Goal: Transaction & Acquisition: Book appointment/travel/reservation

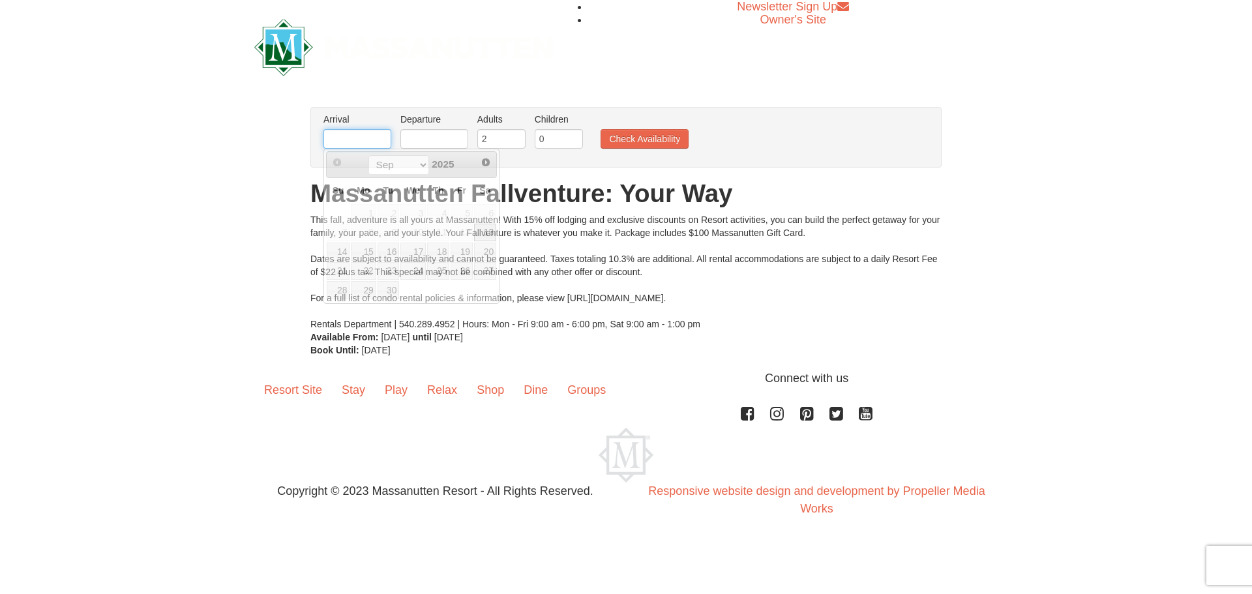
click at [355, 139] on input "text" at bounding box center [357, 139] width 68 height 20
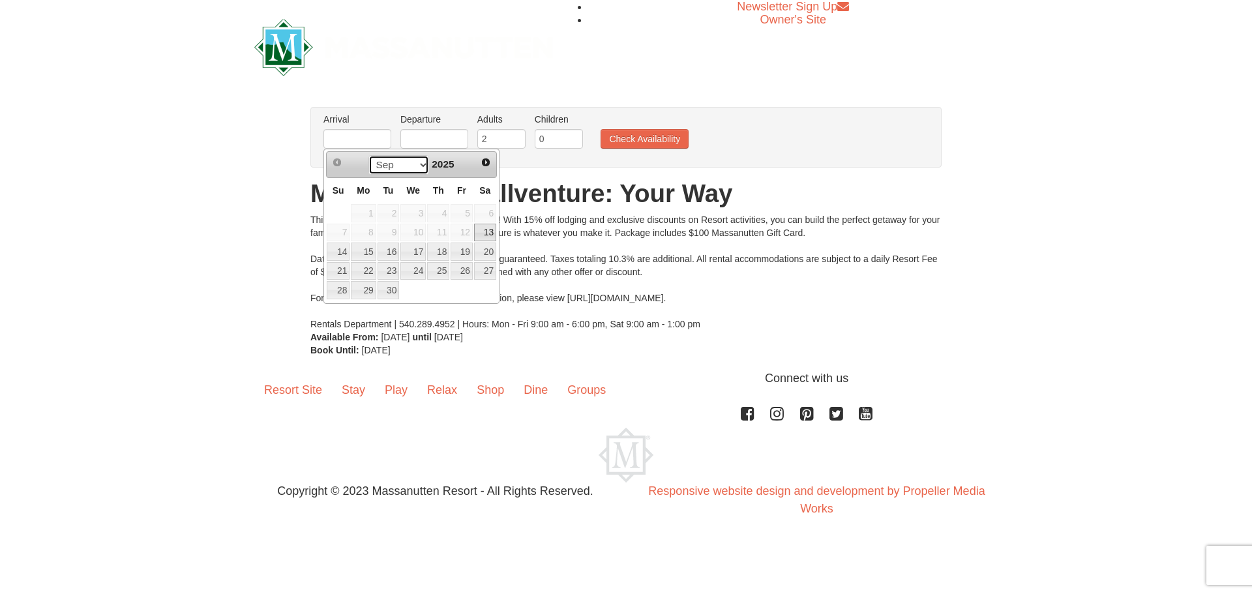
click at [416, 165] on select "Sep Oct Nov Dec" at bounding box center [398, 165] width 61 height 20
click at [417, 291] on link "26" at bounding box center [412, 290] width 25 height 18
type input "[DATE]"
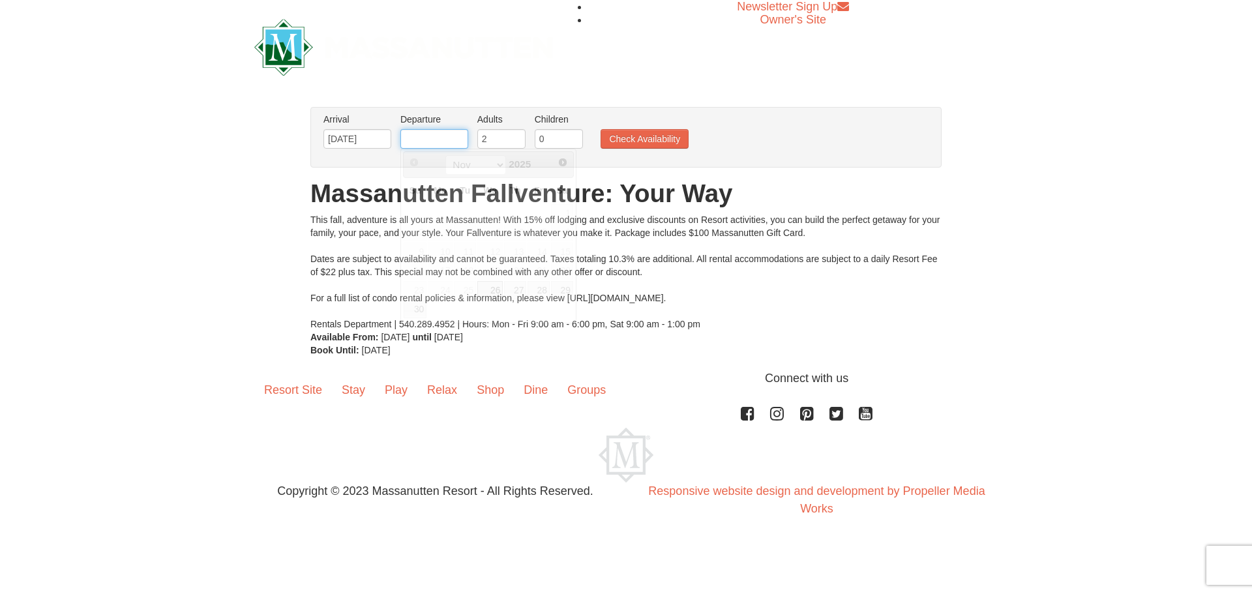
click at [426, 136] on input "text" at bounding box center [434, 139] width 68 height 20
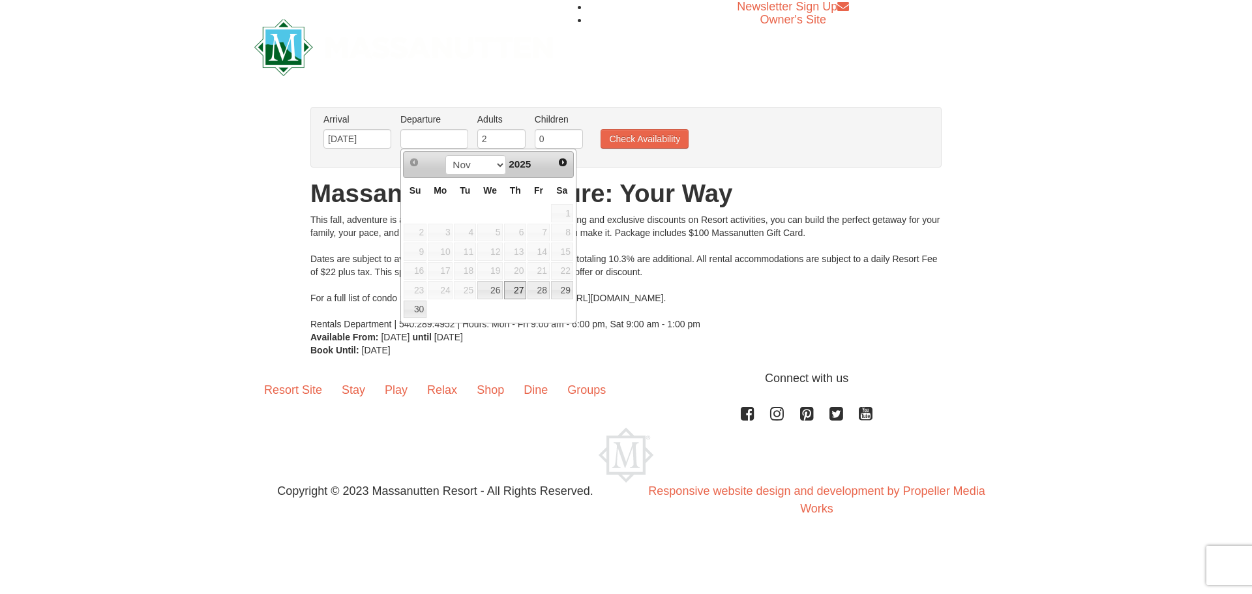
click at [516, 289] on link "27" at bounding box center [515, 290] width 22 height 18
type input "11/27/2025"
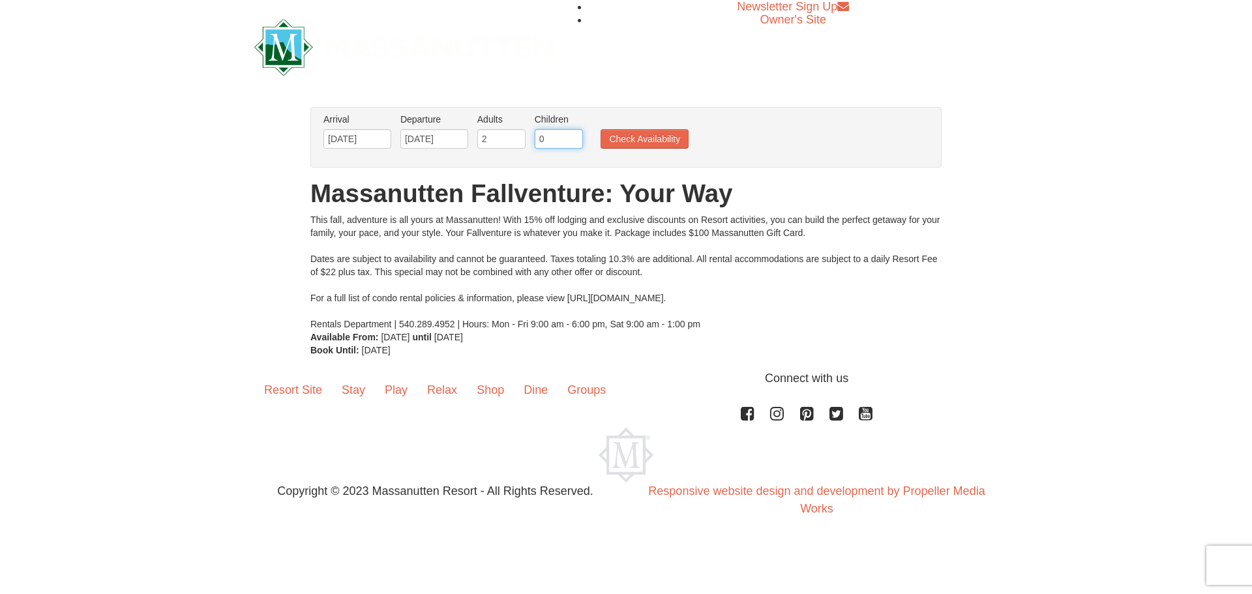
click at [559, 145] on input "0" at bounding box center [559, 139] width 48 height 20
click at [576, 137] on input "1" at bounding box center [559, 139] width 48 height 20
type input "2"
click at [576, 137] on input "2" at bounding box center [559, 139] width 48 height 20
click at [625, 137] on button "Check Availability" at bounding box center [644, 139] width 88 height 20
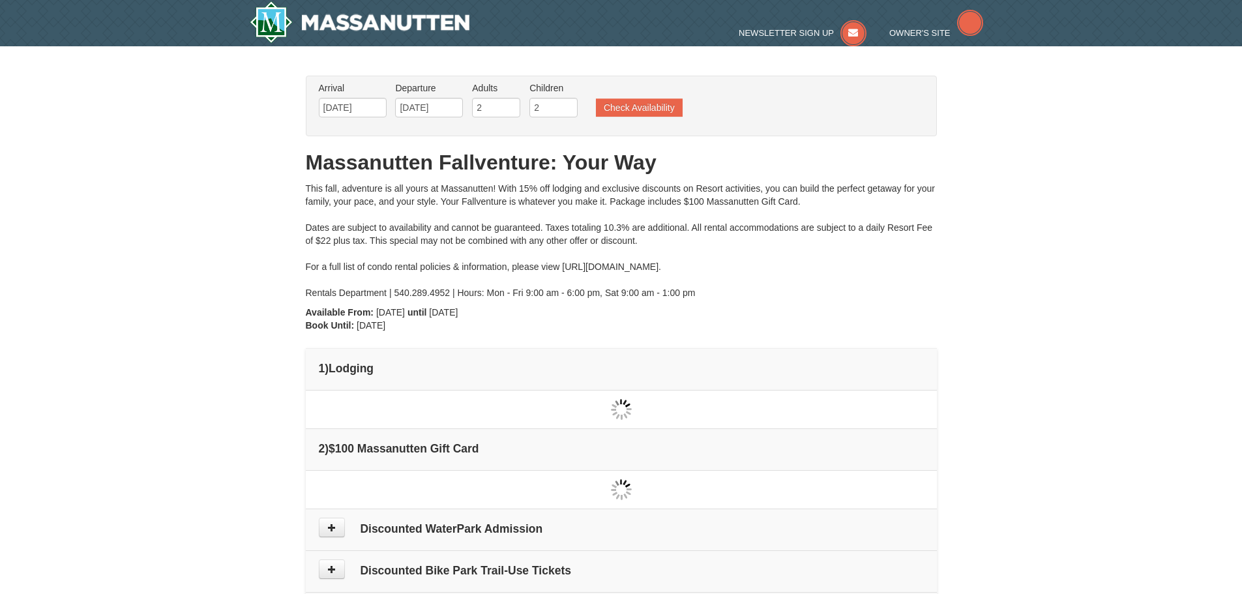
type input "[DATE]"
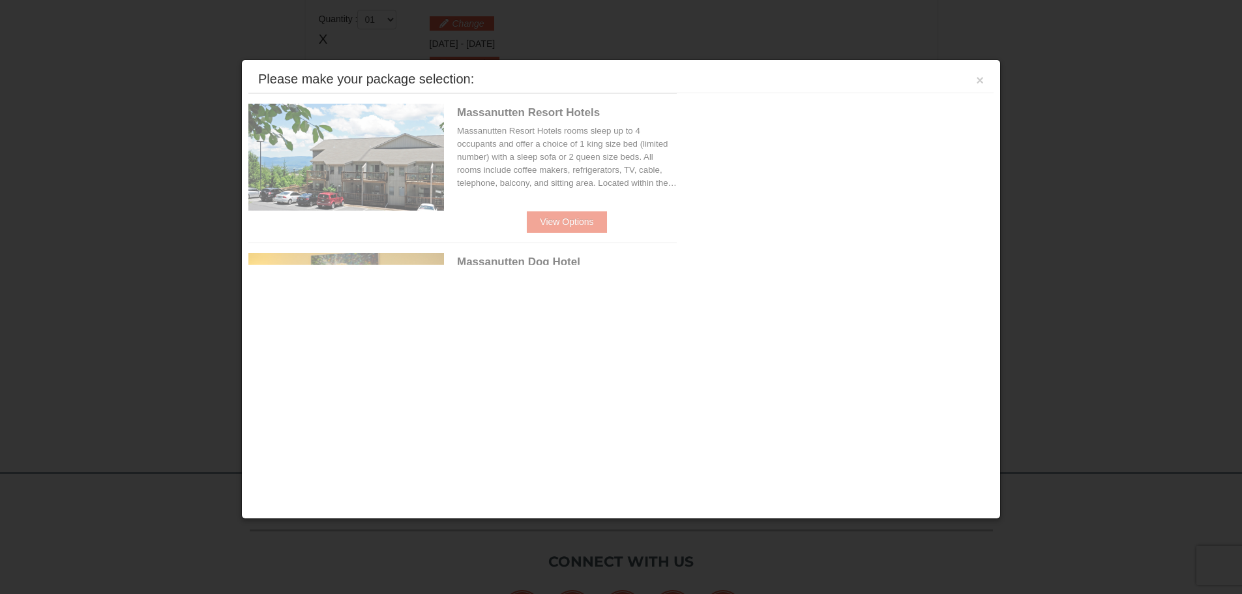
scroll to position [399, 0]
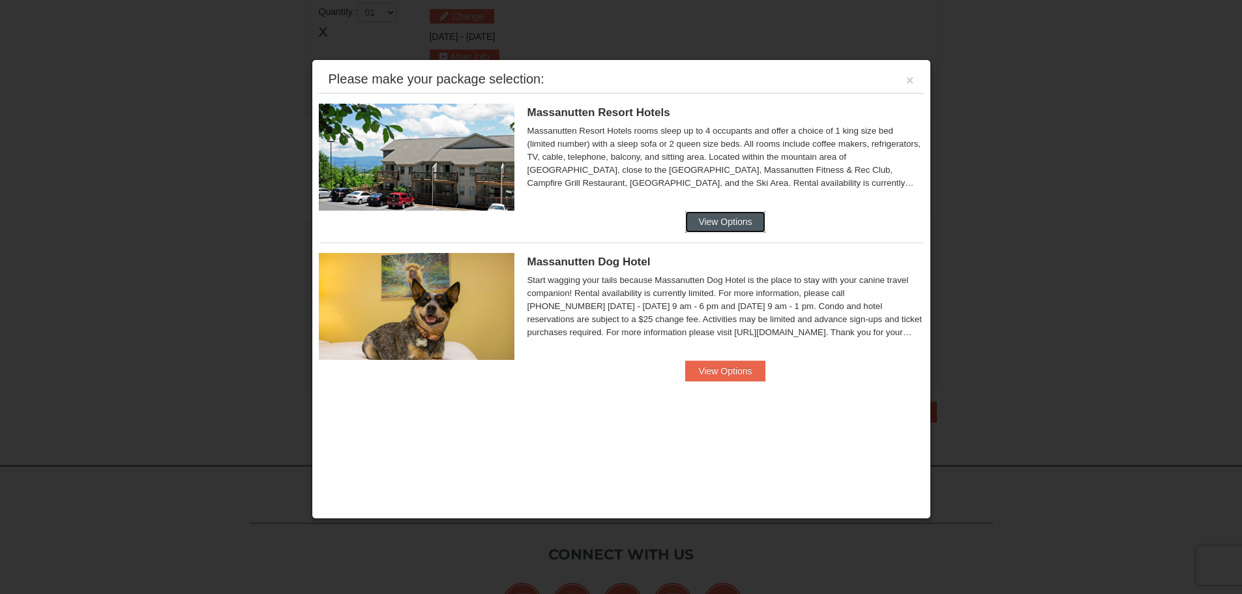
click at [744, 218] on button "View Options" at bounding box center [725, 221] width 80 height 21
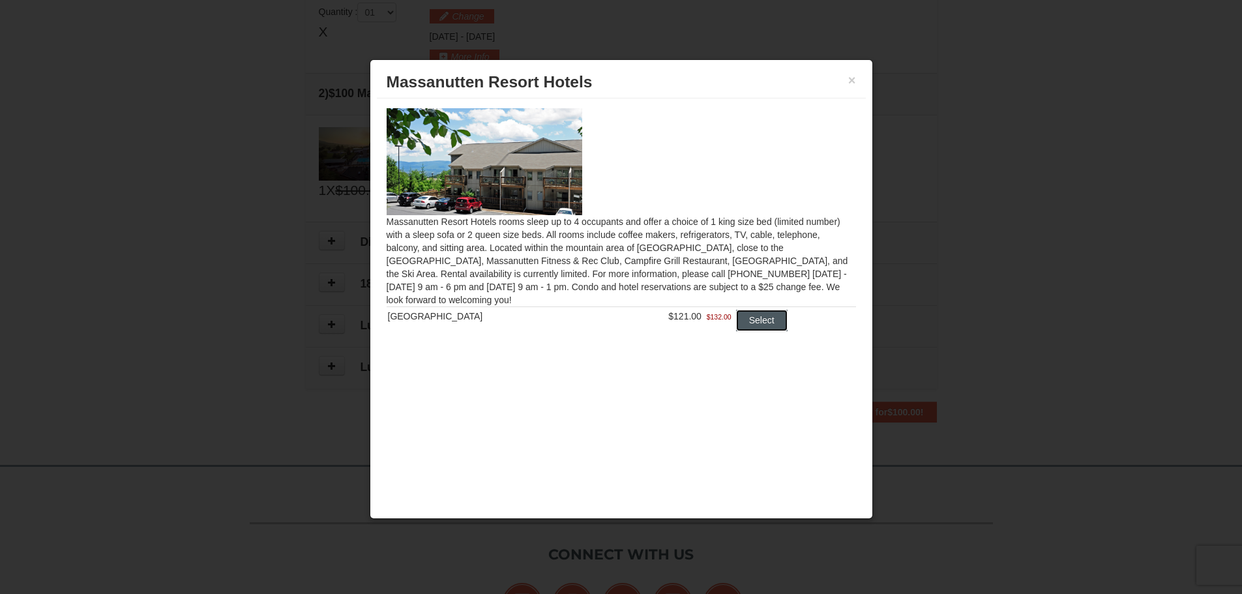
click at [758, 321] on button "Select" at bounding box center [762, 320] width 52 height 21
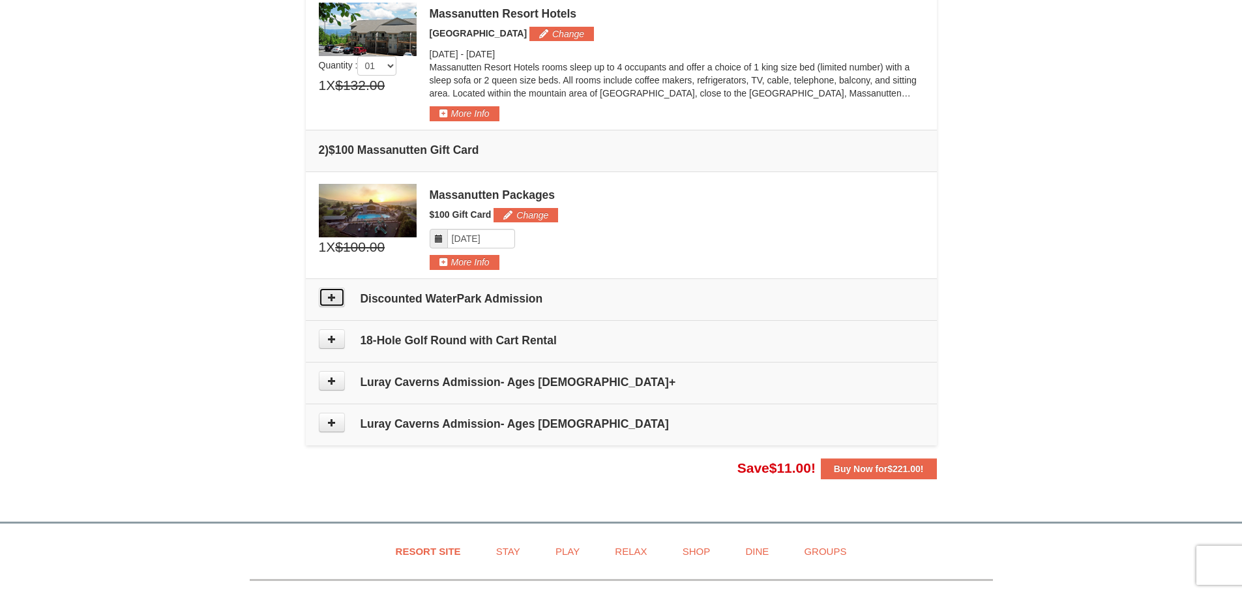
click at [324, 300] on button at bounding box center [332, 297] width 26 height 20
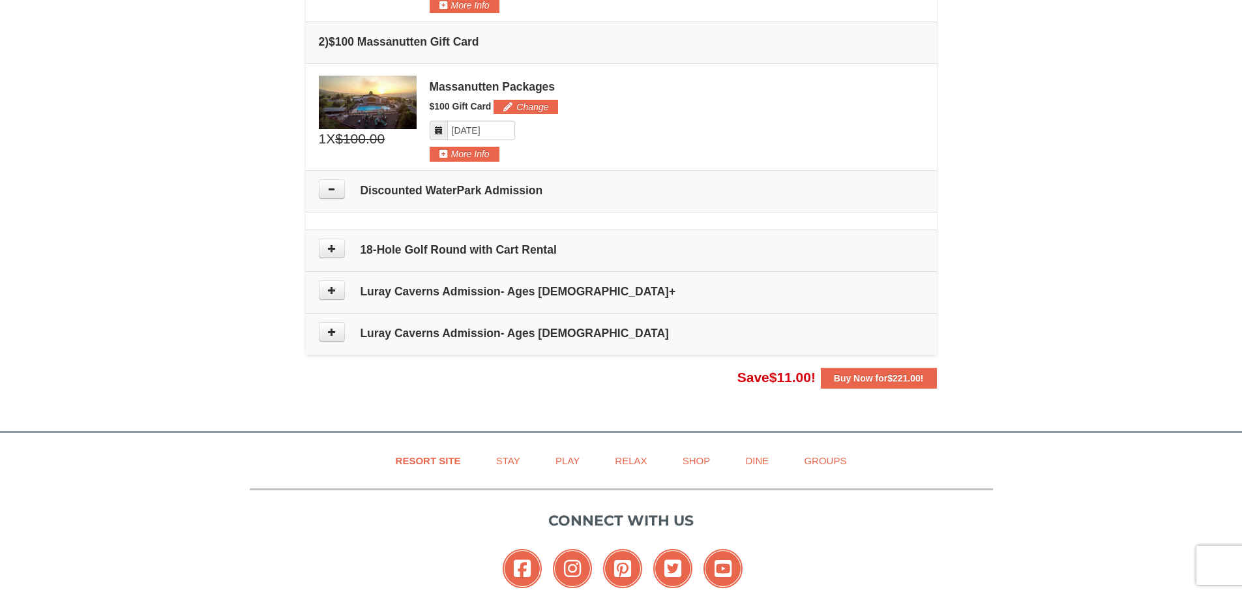
scroll to position [506, 0]
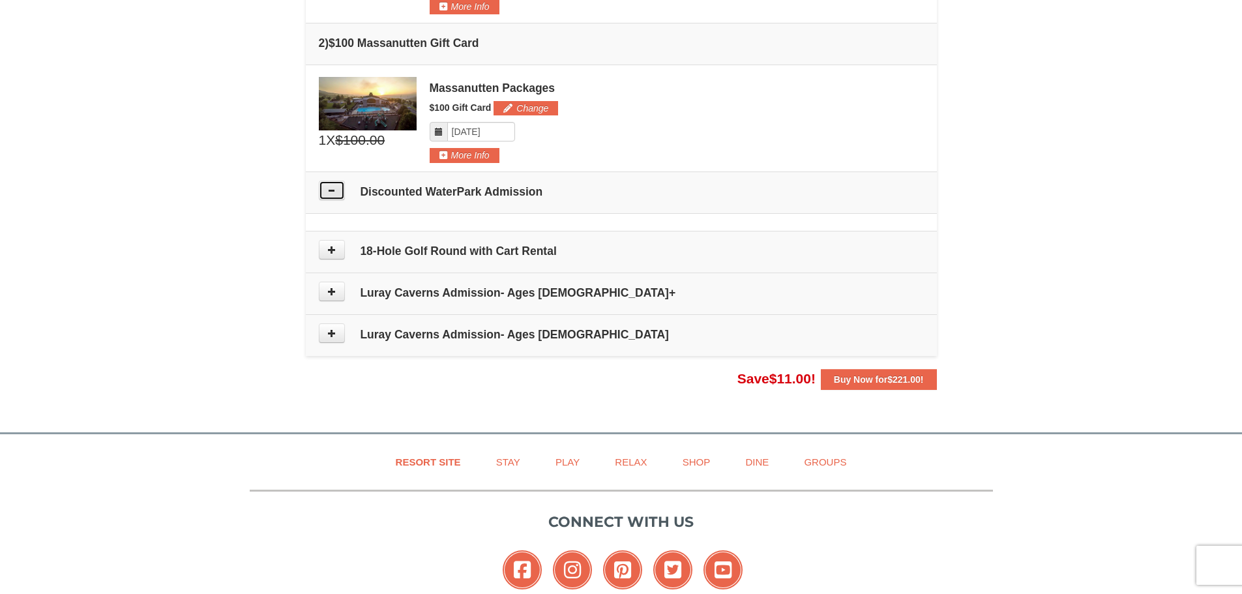
click at [333, 188] on icon at bounding box center [331, 190] width 9 height 9
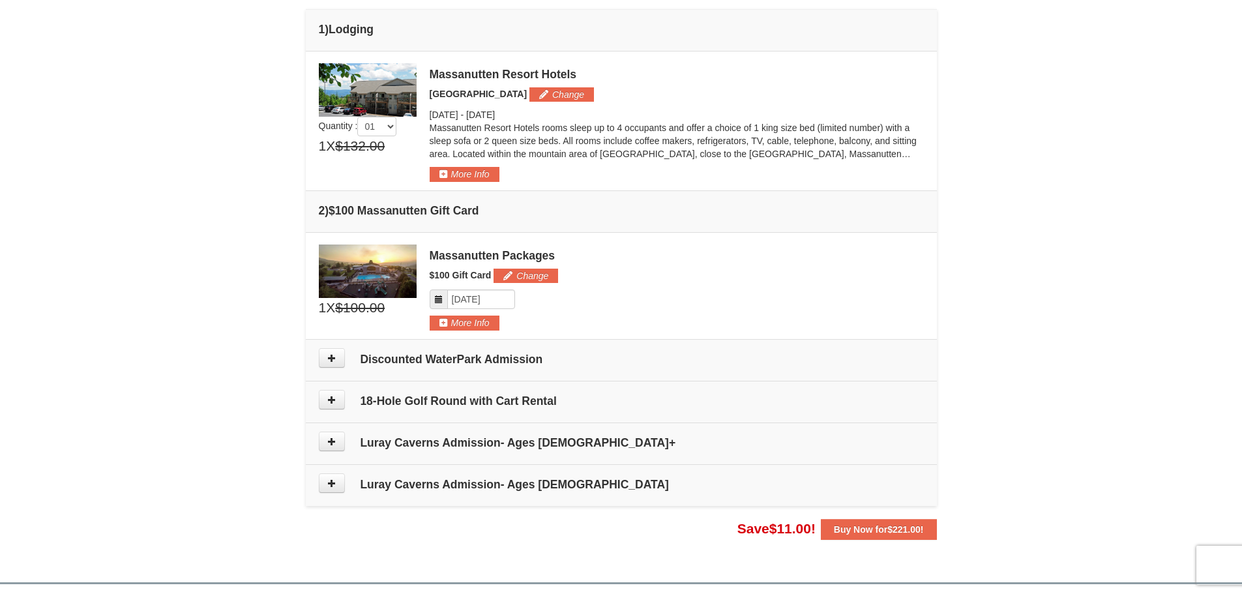
scroll to position [245, 0]
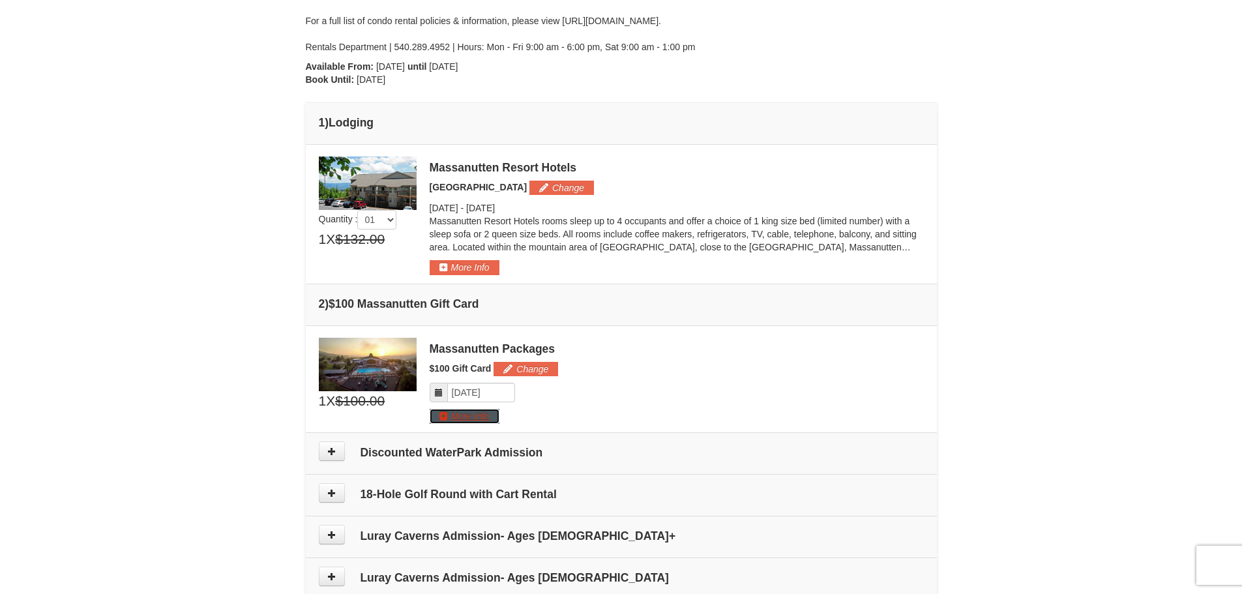
click at [442, 416] on button "More Info" at bounding box center [465, 416] width 70 height 14
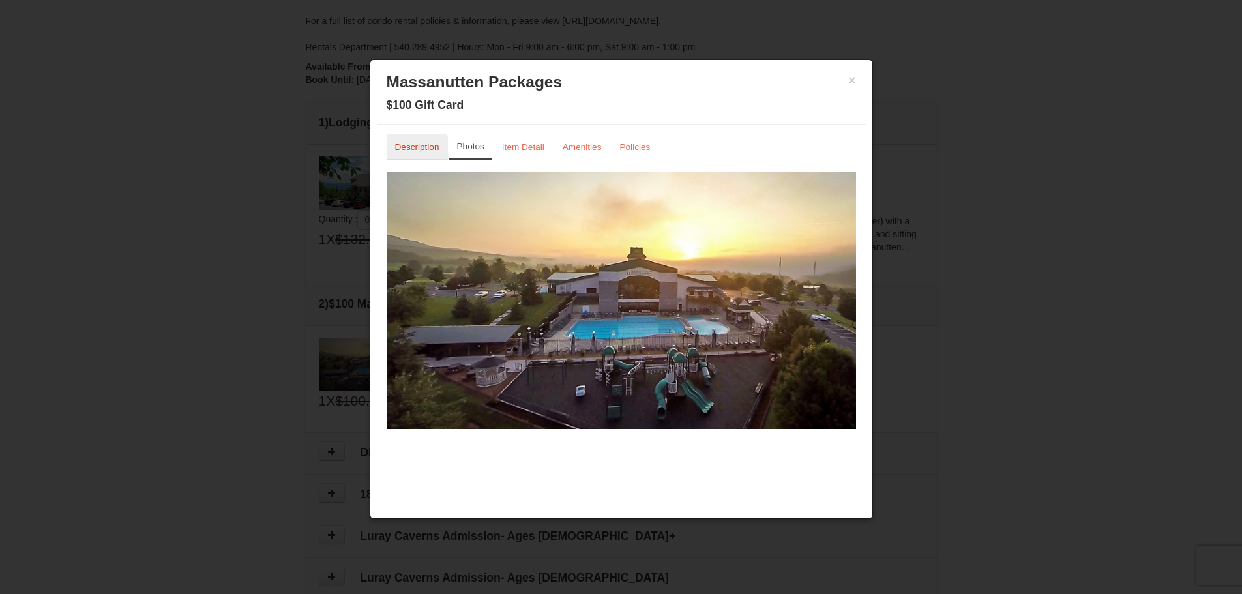
click at [424, 149] on small "Description" at bounding box center [417, 147] width 44 height 10
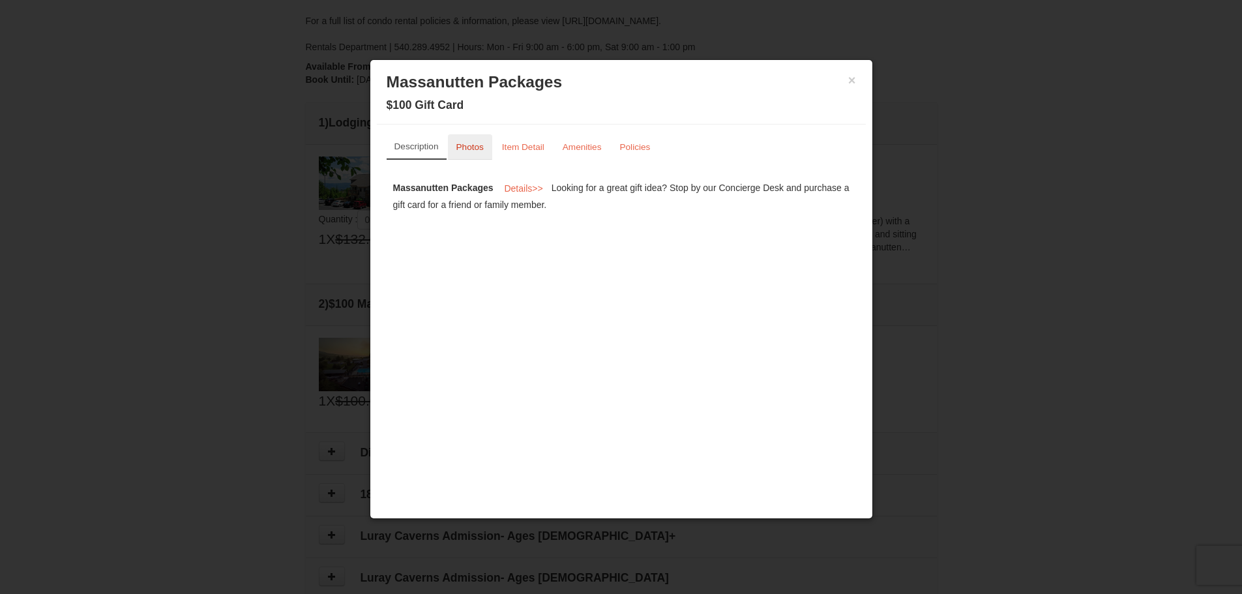
click at [469, 147] on small "Photos" at bounding box center [469, 147] width 27 height 10
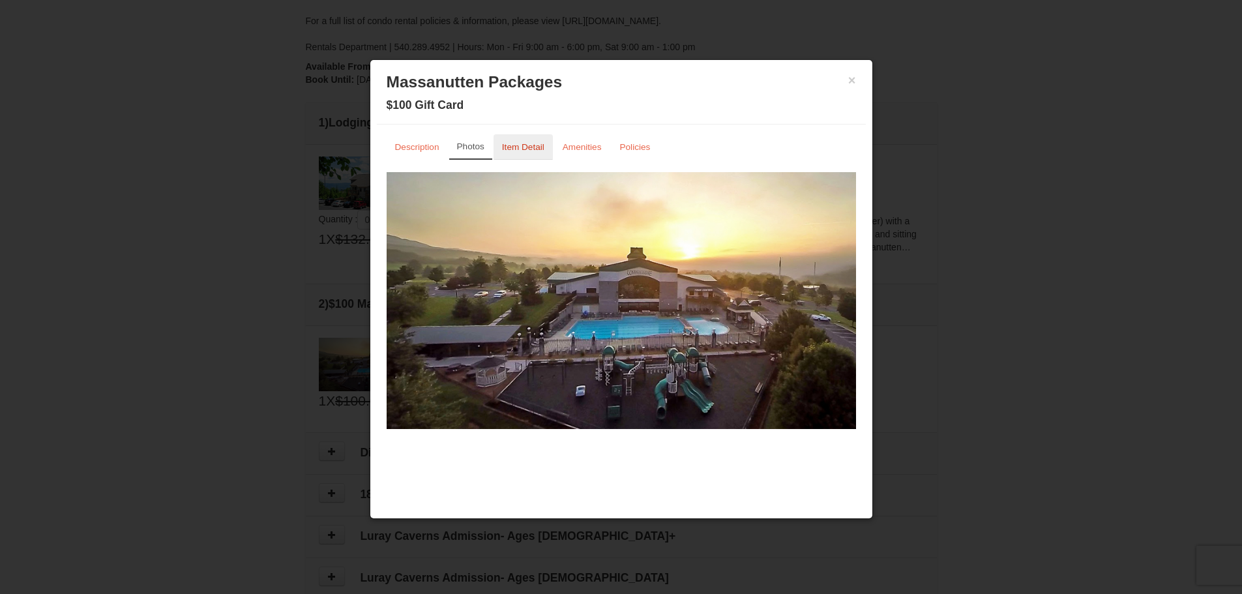
drag, startPoint x: 518, startPoint y: 149, endPoint x: 526, endPoint y: 149, distance: 8.5
click at [520, 149] on small "Item Detail" at bounding box center [523, 147] width 42 height 10
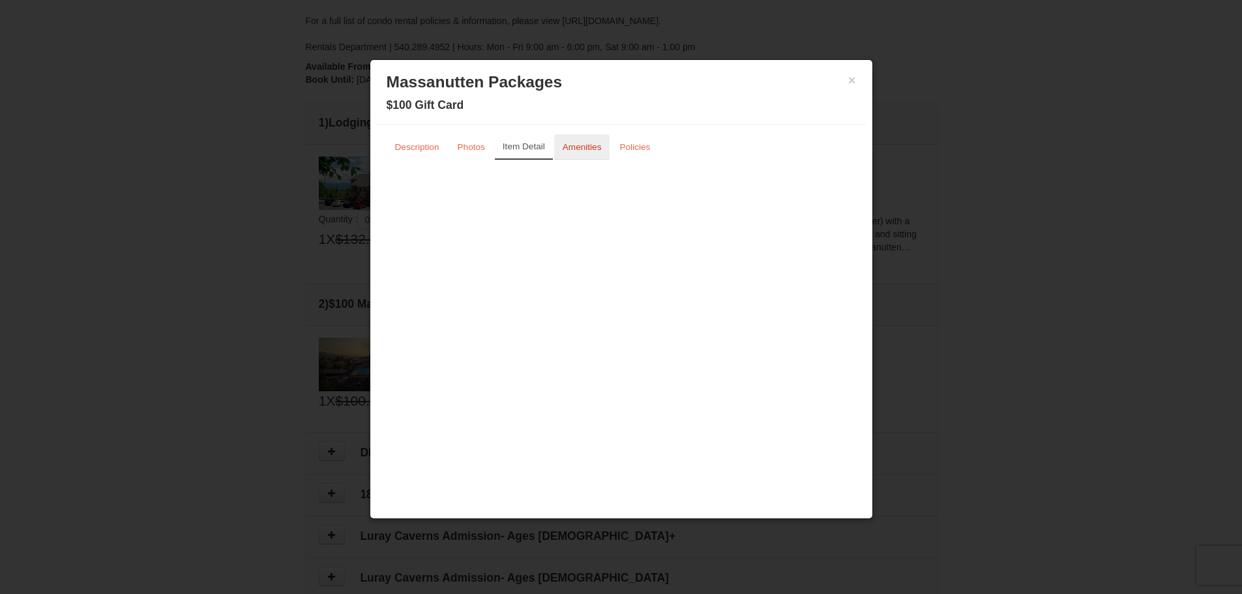
click at [579, 150] on small "Amenities" at bounding box center [582, 147] width 39 height 10
click at [853, 83] on button "×" at bounding box center [852, 80] width 8 height 13
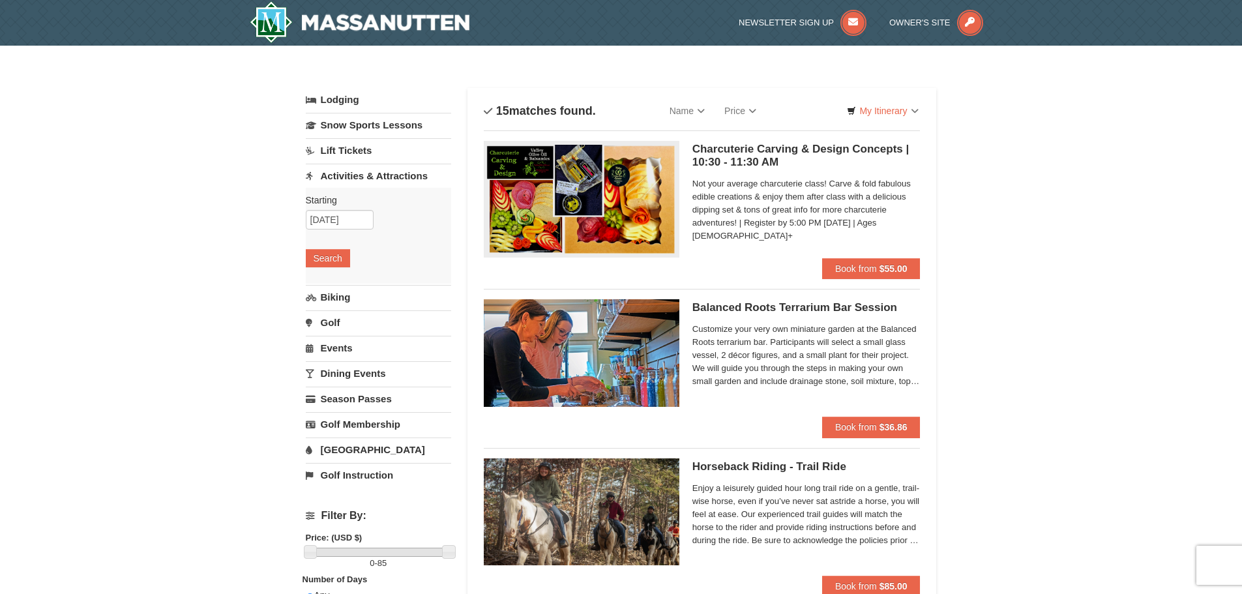
click at [398, 177] on link "Activities & Attractions" at bounding box center [378, 176] width 145 height 24
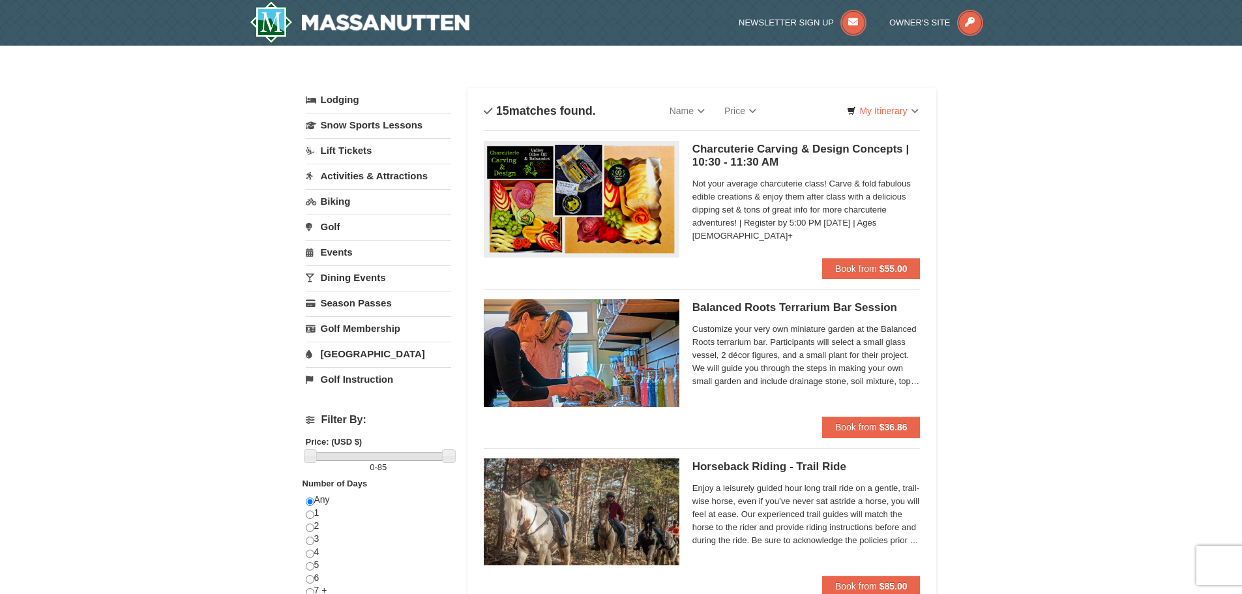
click at [398, 177] on link "Activities & Attractions" at bounding box center [378, 176] width 145 height 24
